Goal: Information Seeking & Learning: Learn about a topic

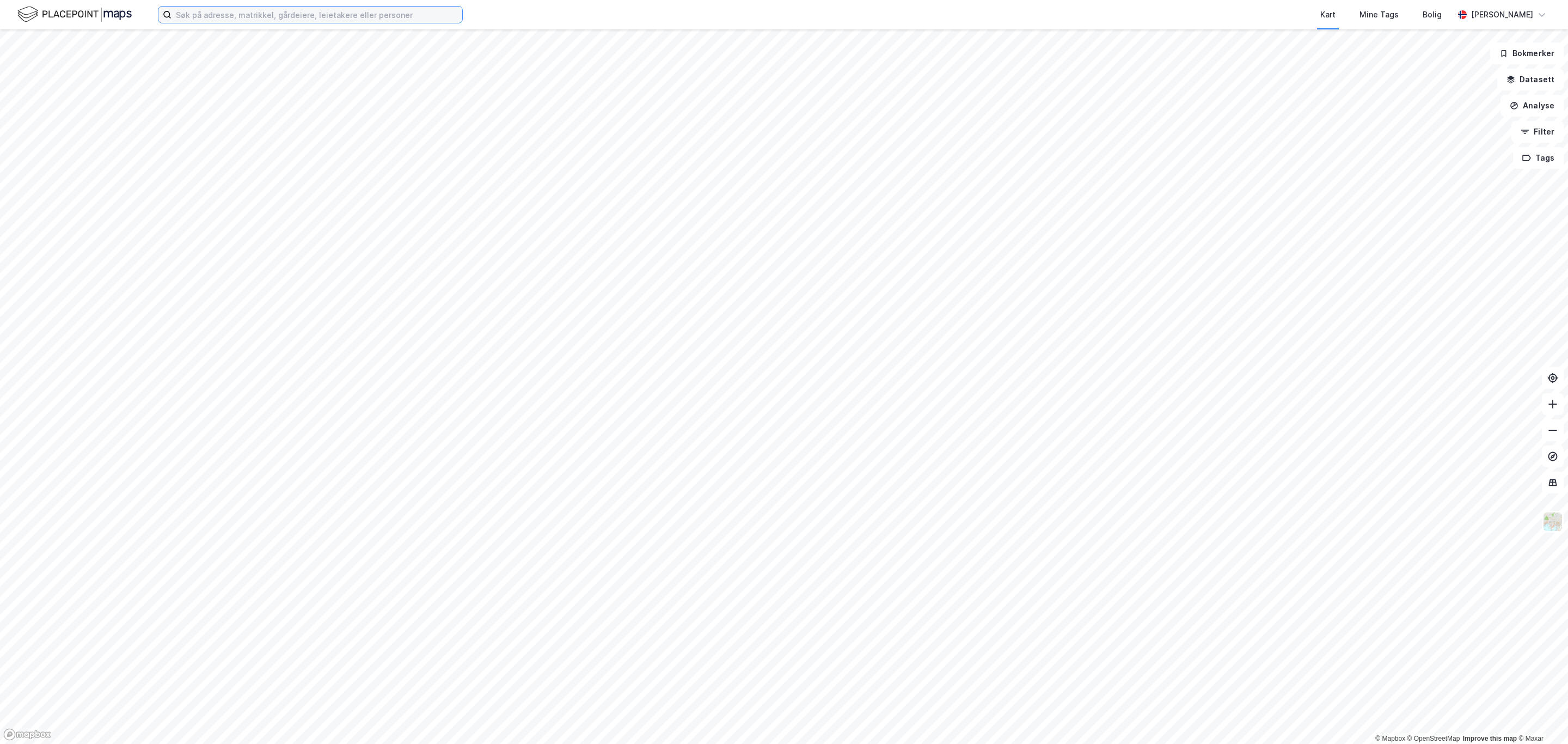
click at [322, 11] on input at bounding box center [317, 15] width 291 height 16
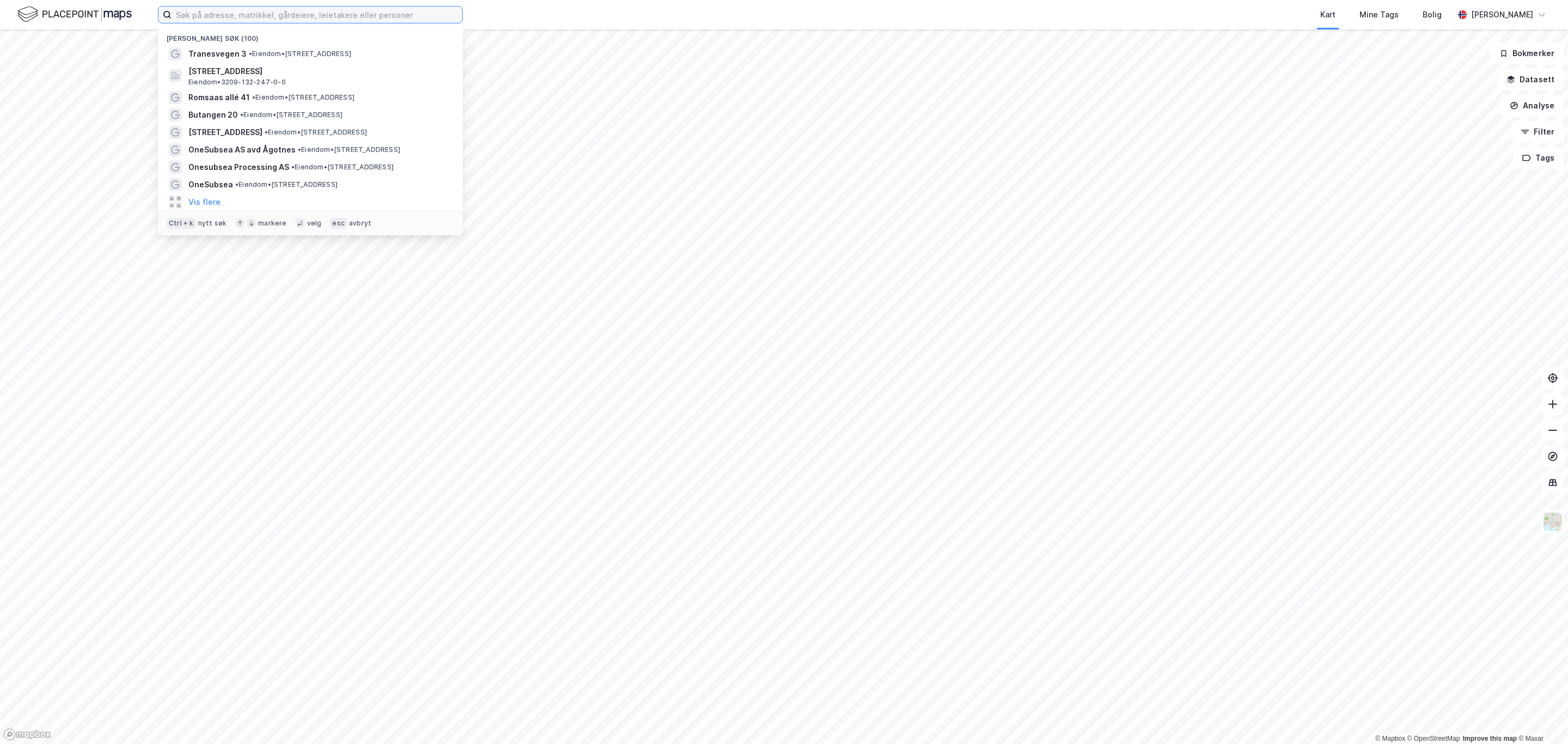
paste input "Rudsflata 3"
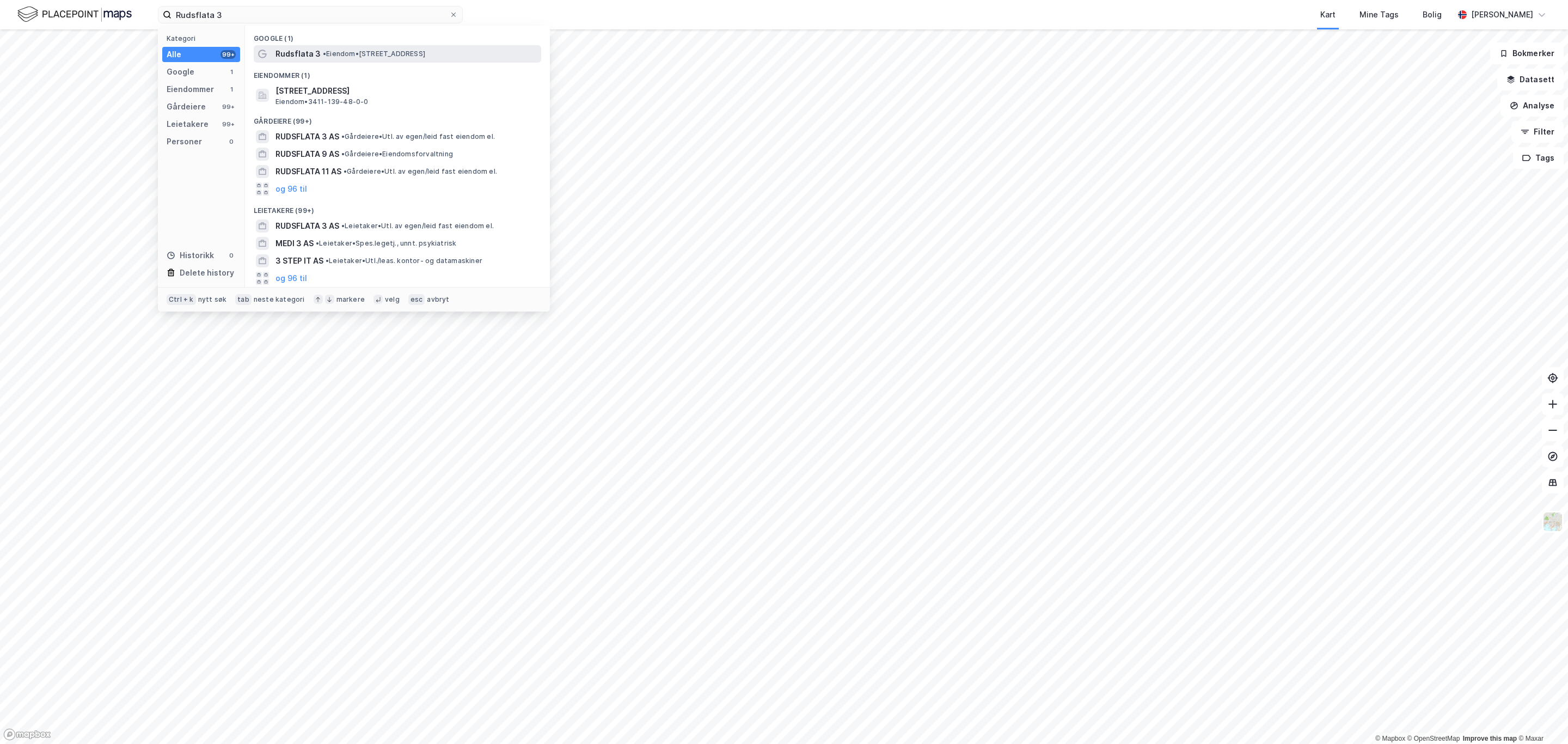
click at [340, 56] on span "• Eiendom • [STREET_ADDRESS]" at bounding box center [374, 54] width 102 height 9
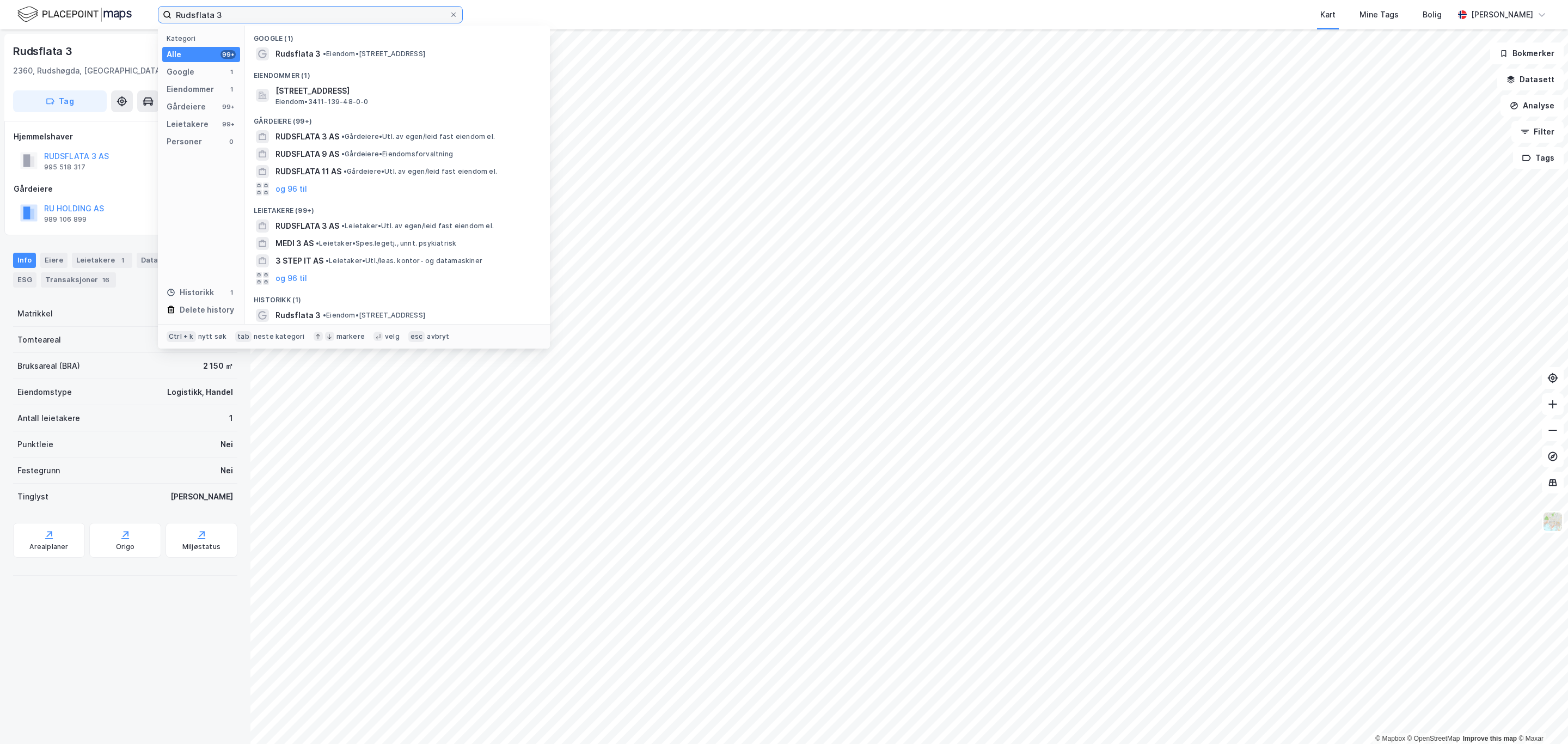
click at [261, 12] on input "Rudsflata 3" at bounding box center [310, 15] width 278 height 16
type input "Rudsflata 3"
